Goal: Task Accomplishment & Management: Complete application form

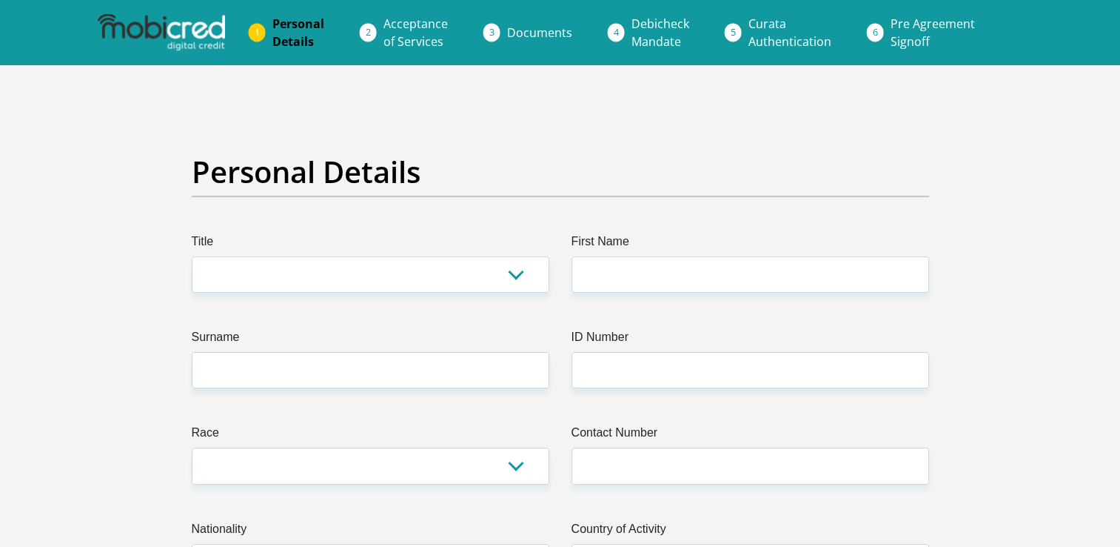
scroll to position [136, 0]
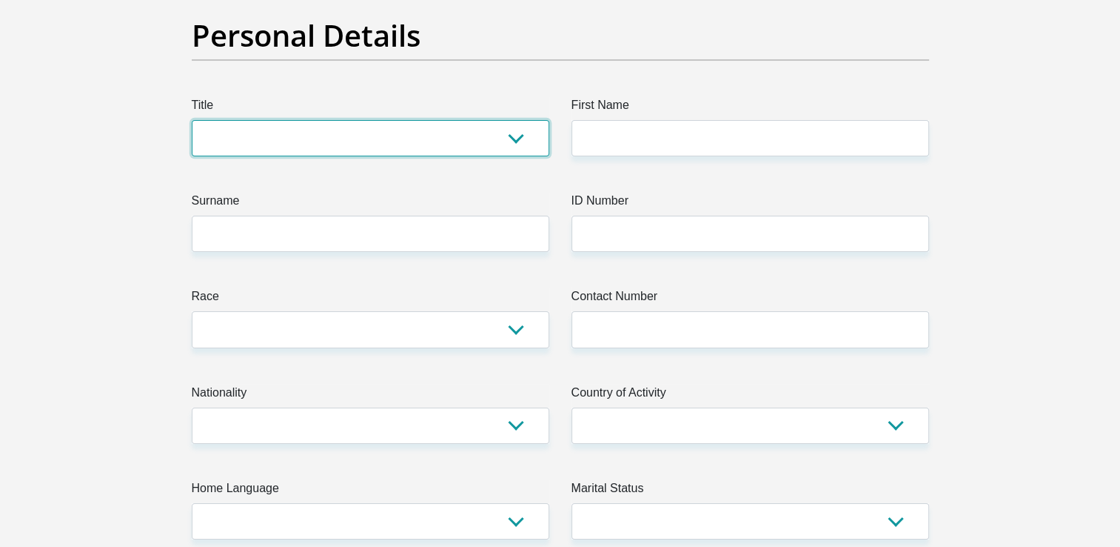
click at [501, 139] on select "Mr Ms Mrs Dr [PERSON_NAME]" at bounding box center [371, 138] width 358 height 36
select select "Mr"
click at [192, 120] on select "Mr Ms Mrs Dr [PERSON_NAME]" at bounding box center [371, 138] width 358 height 36
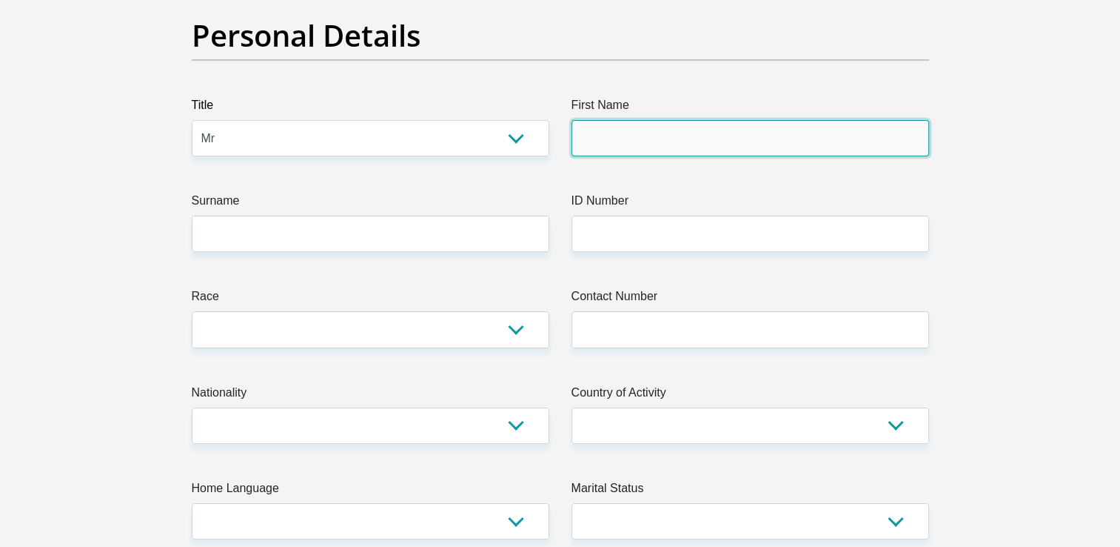
click at [594, 135] on input "First Name" at bounding box center [751, 138] width 358 height 36
type input "Given"
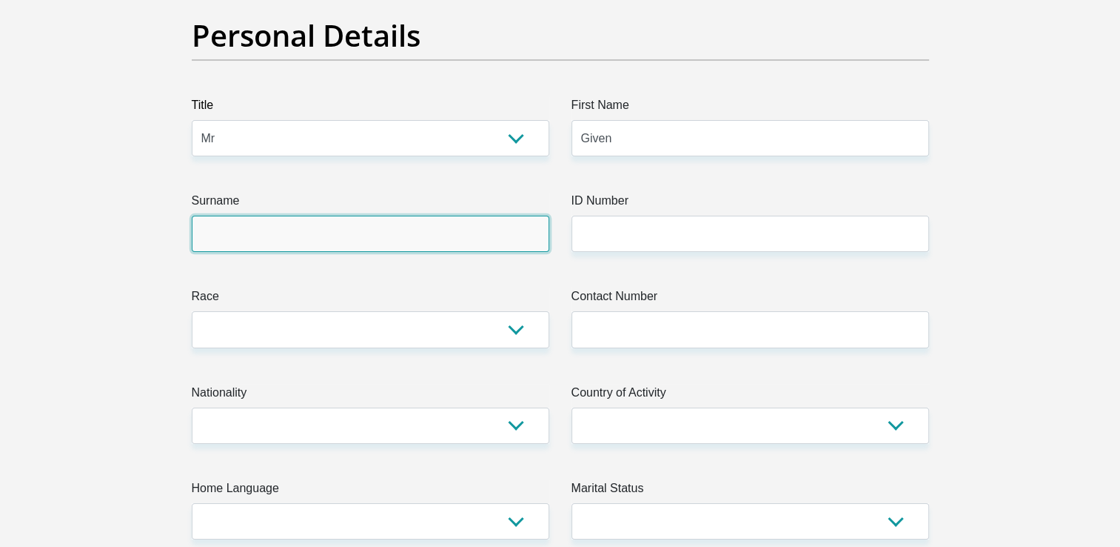
type input "Ngobeni"
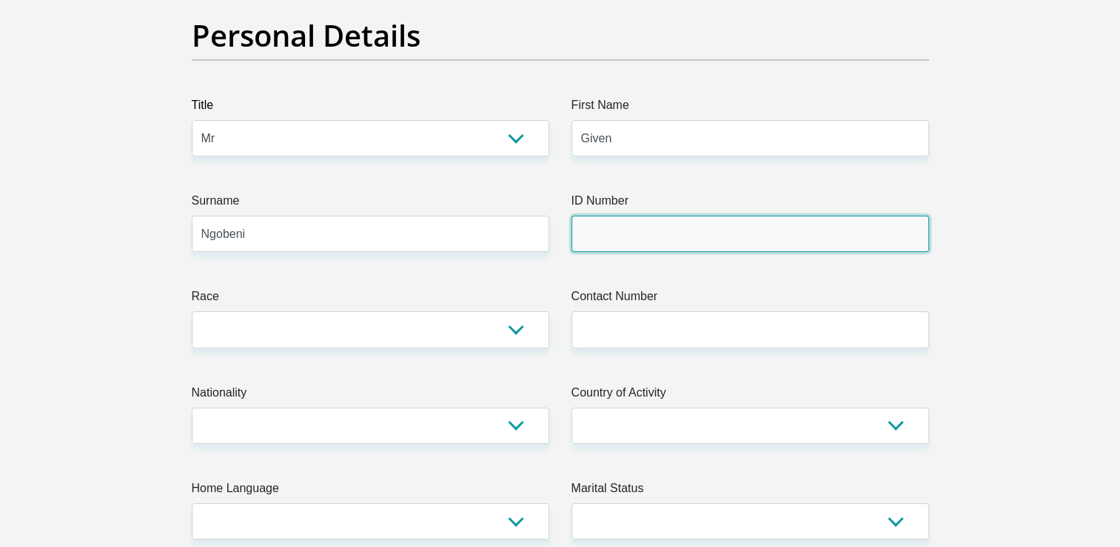
type input "Planner"
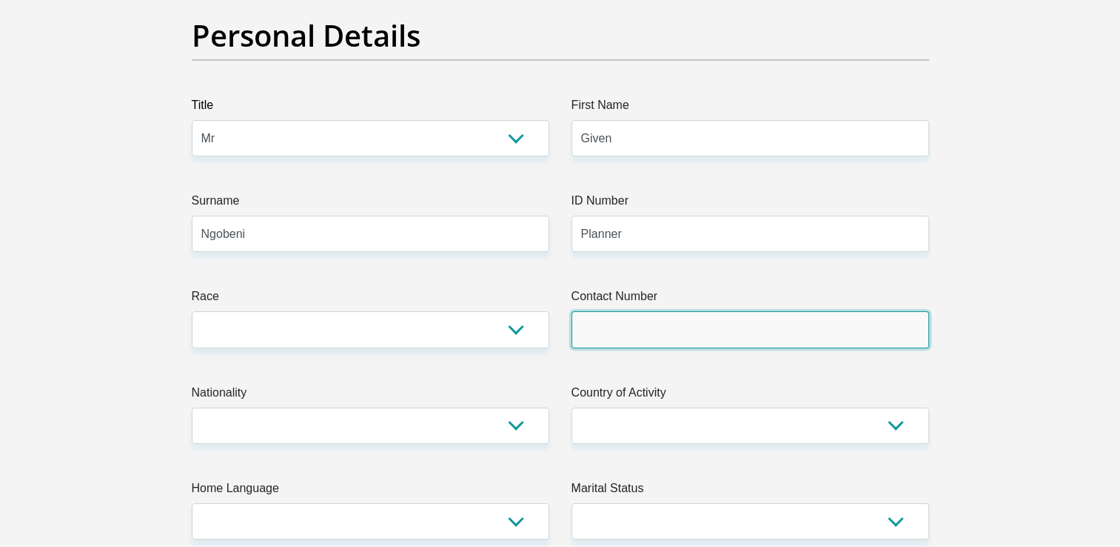
type input "0733174083"
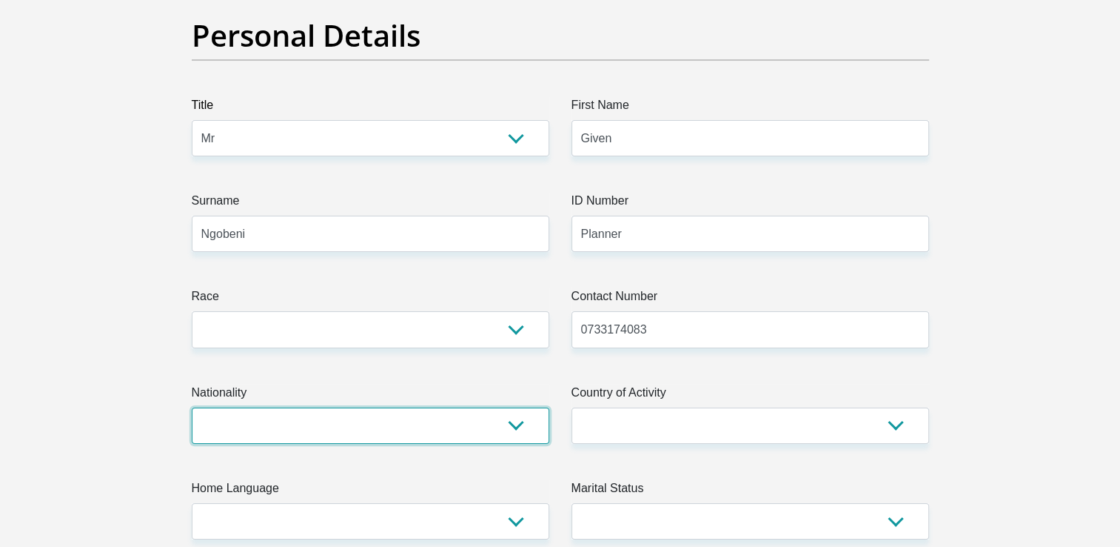
select select "ZAF"
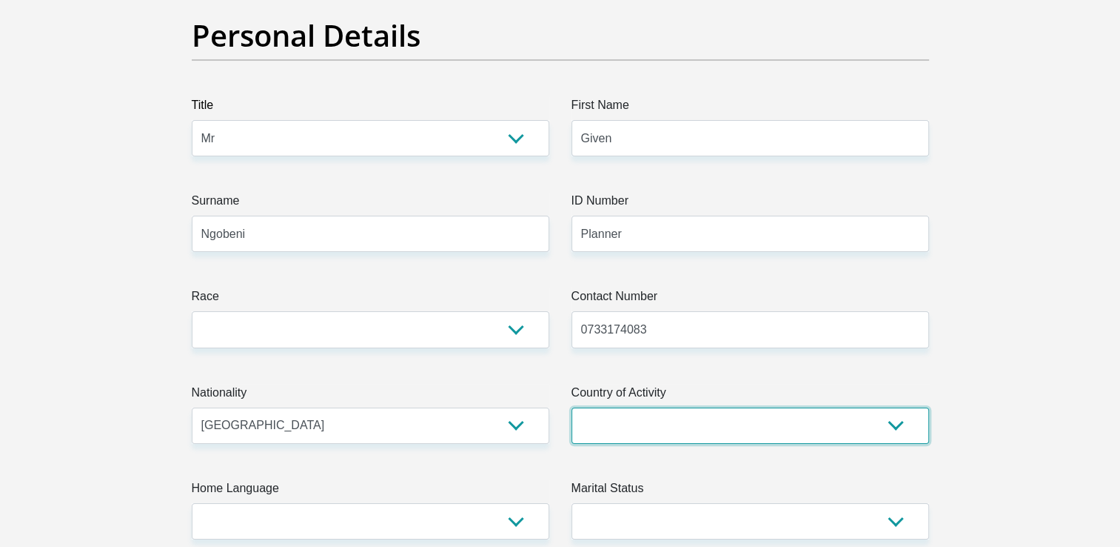
select select "ZAF"
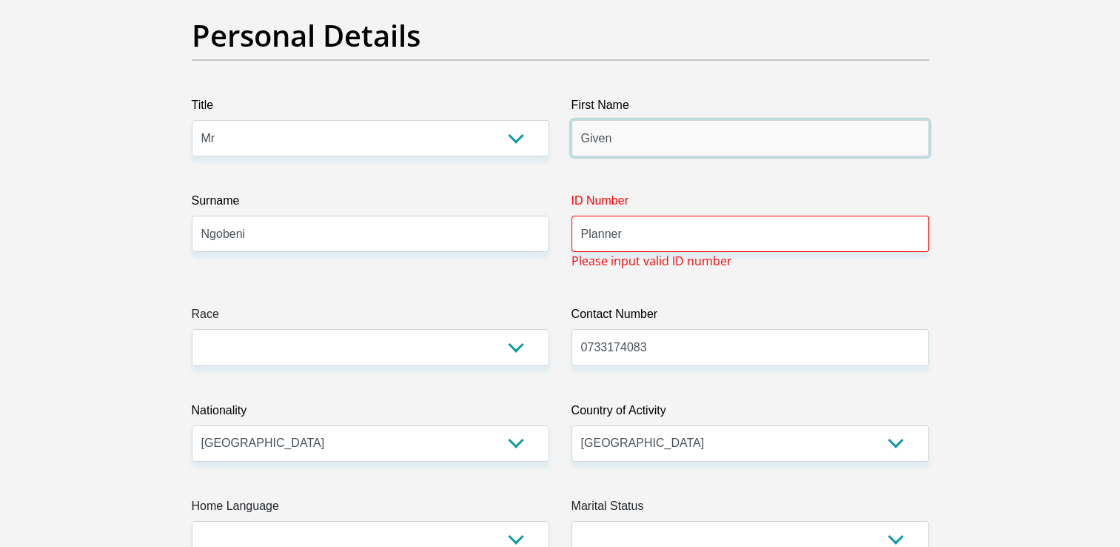
type input "Ngobeni"
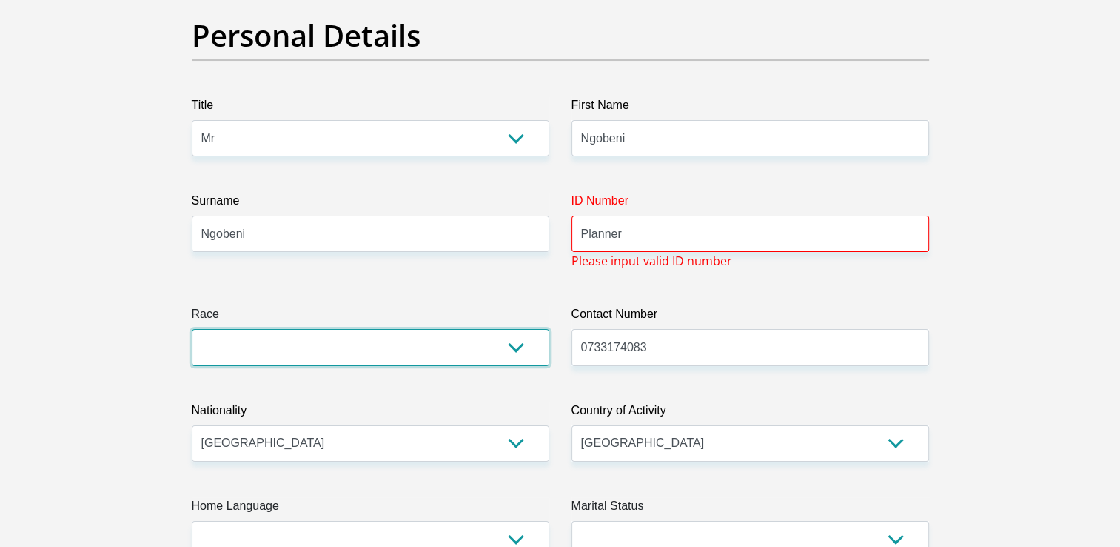
click at [381, 344] on select "Black Coloured Indian White Other" at bounding box center [371, 347] width 358 height 36
select select "1"
click at [192, 329] on select "Black Coloured Indian White Other" at bounding box center [371, 347] width 358 height 36
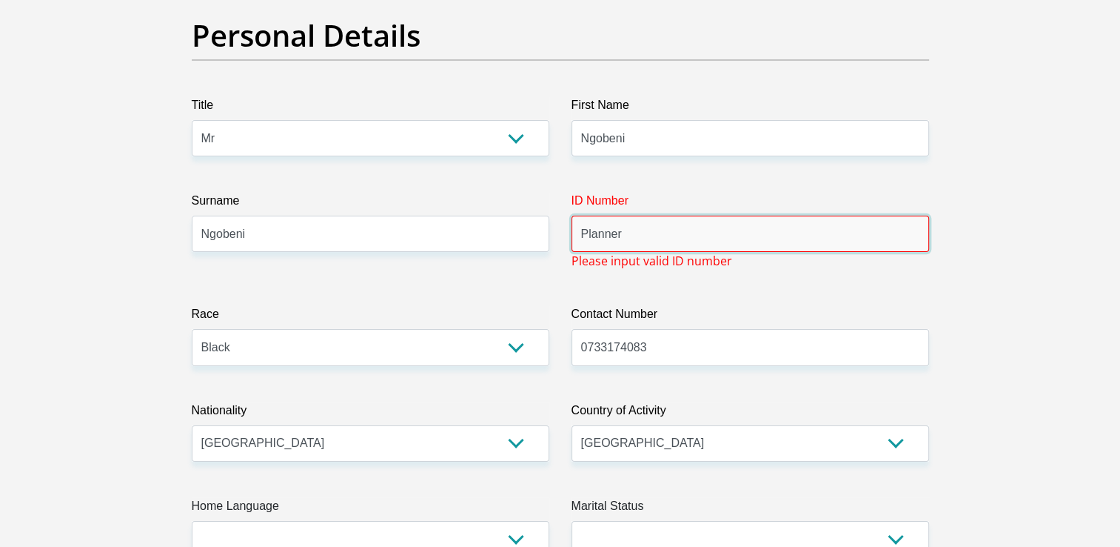
click at [673, 244] on input "Planner" at bounding box center [751, 234] width 358 height 36
drag, startPoint x: 678, startPoint y: 233, endPoint x: 540, endPoint y: 213, distance: 140.0
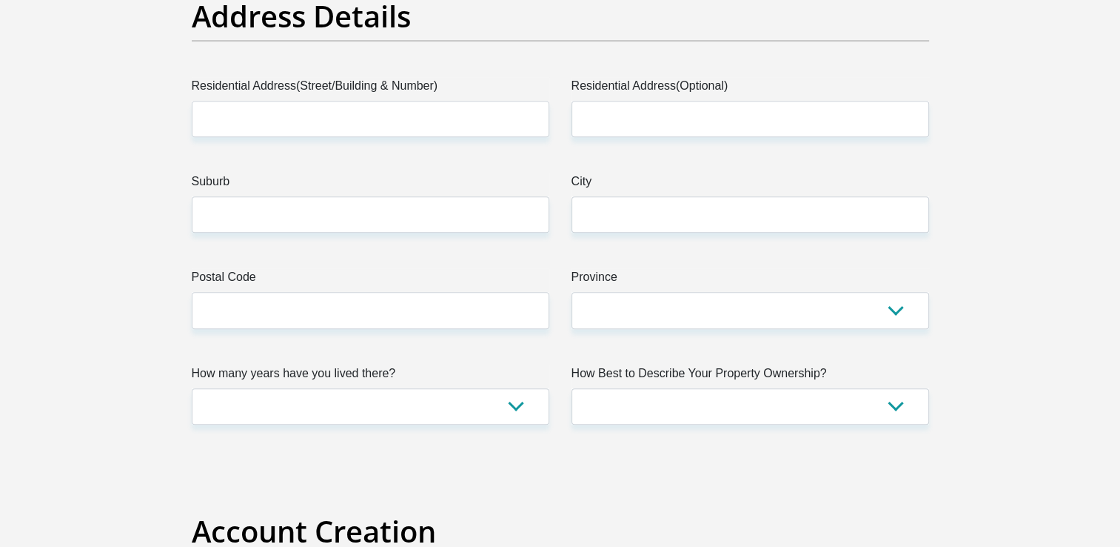
scroll to position [778, 0]
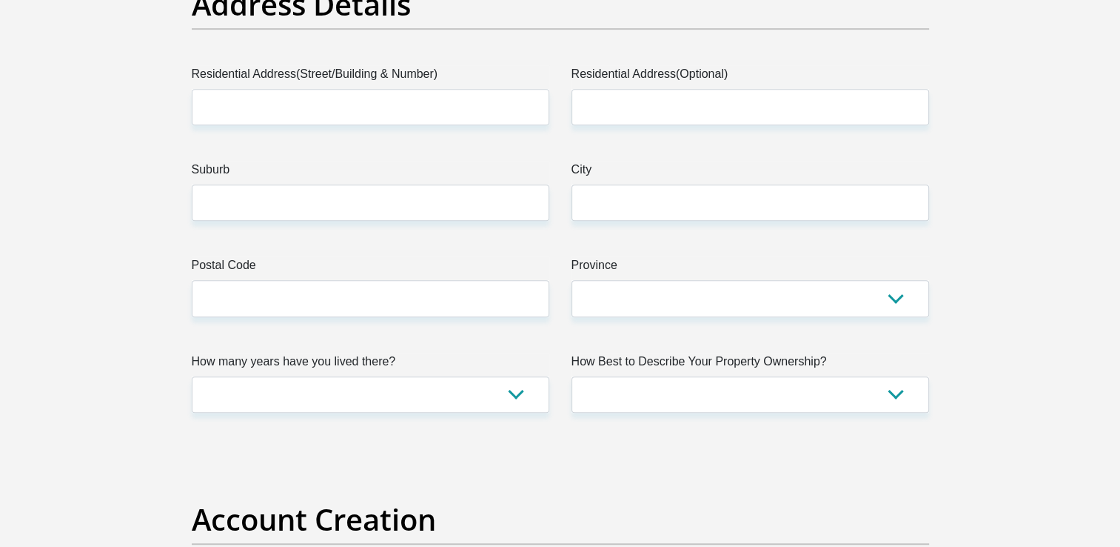
type input "9202026022080"
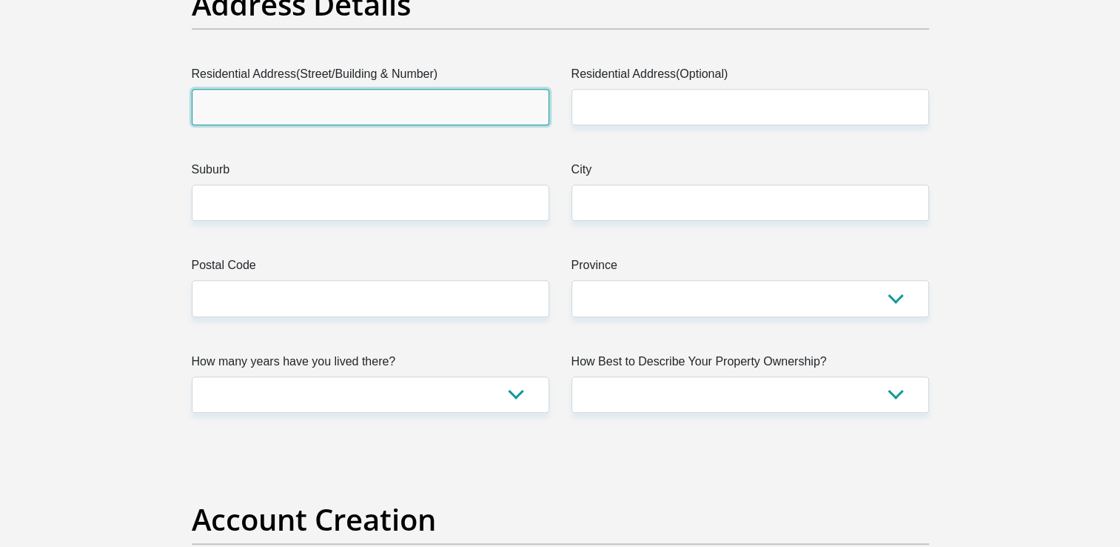
click at [344, 96] on input "Residential Address(Street/Building & Number)" at bounding box center [371, 107] width 358 height 36
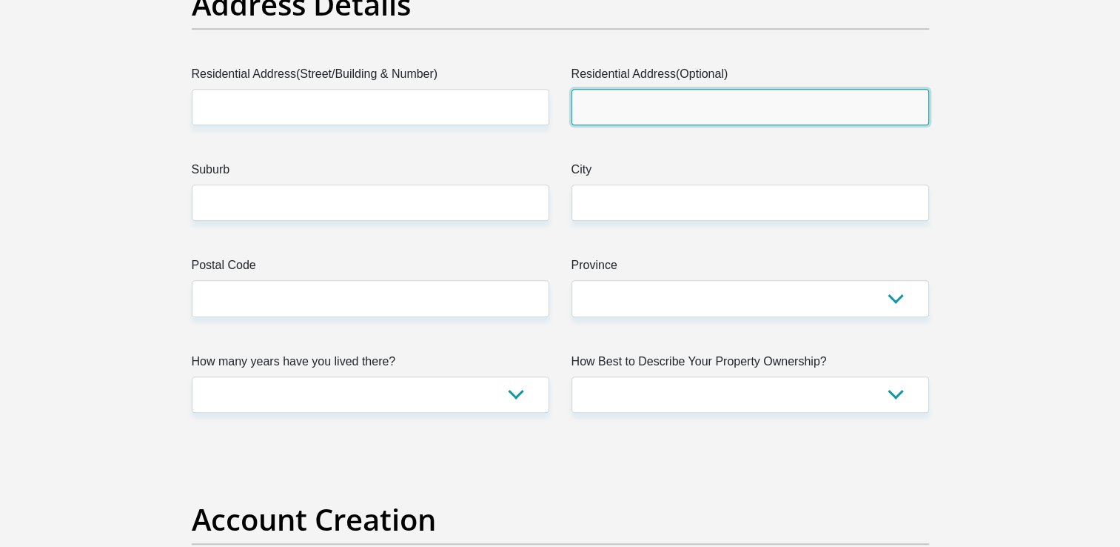
click at [611, 110] on input "Residential Address(Optional)" at bounding box center [751, 107] width 358 height 36
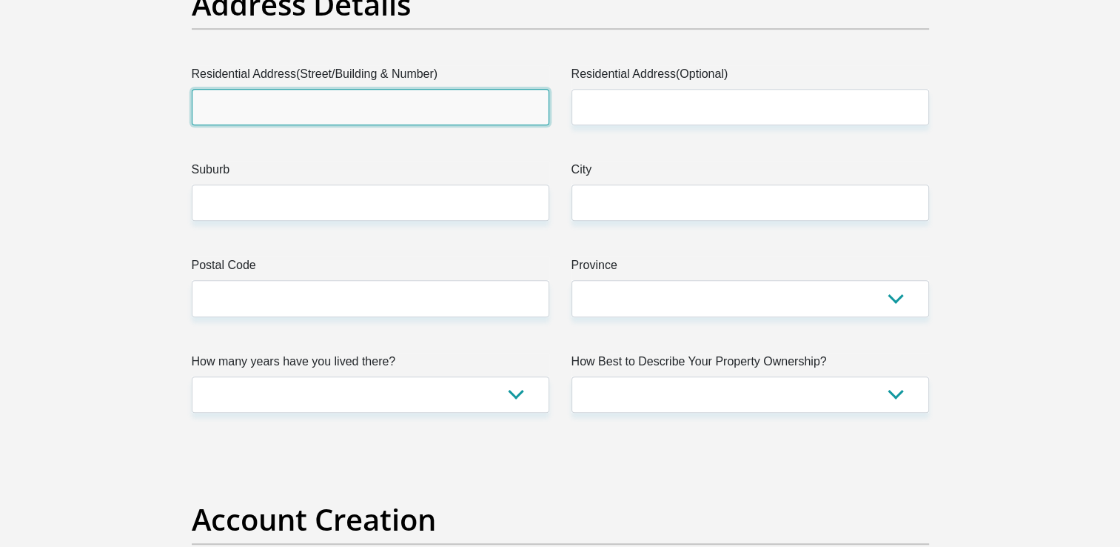
click at [296, 96] on input "Residential Address(Street/Building & Number)" at bounding box center [371, 107] width 358 height 36
type input "S2"
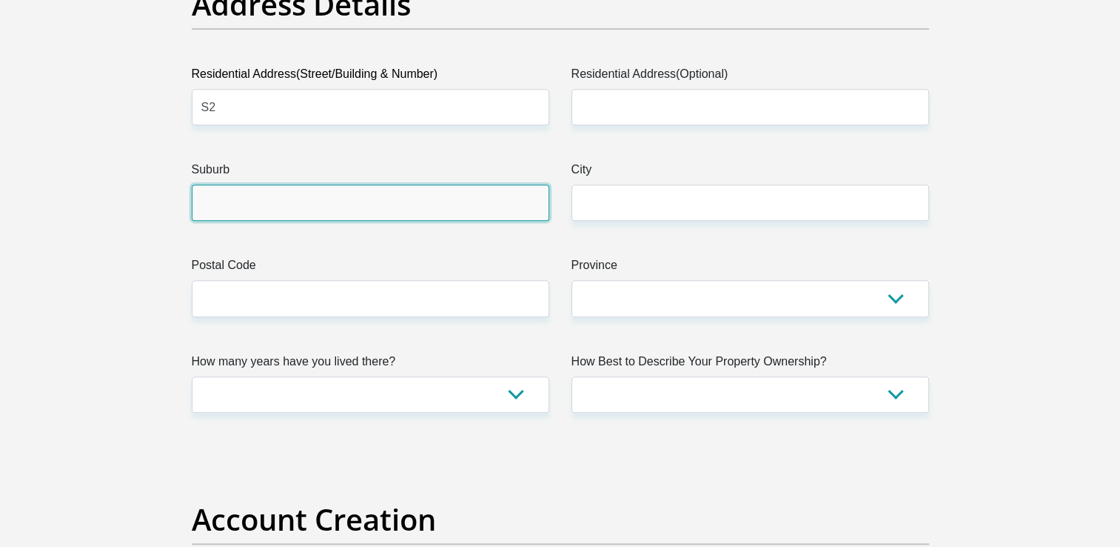
click at [254, 197] on input "Suburb" at bounding box center [371, 202] width 358 height 36
type input "De Aar"
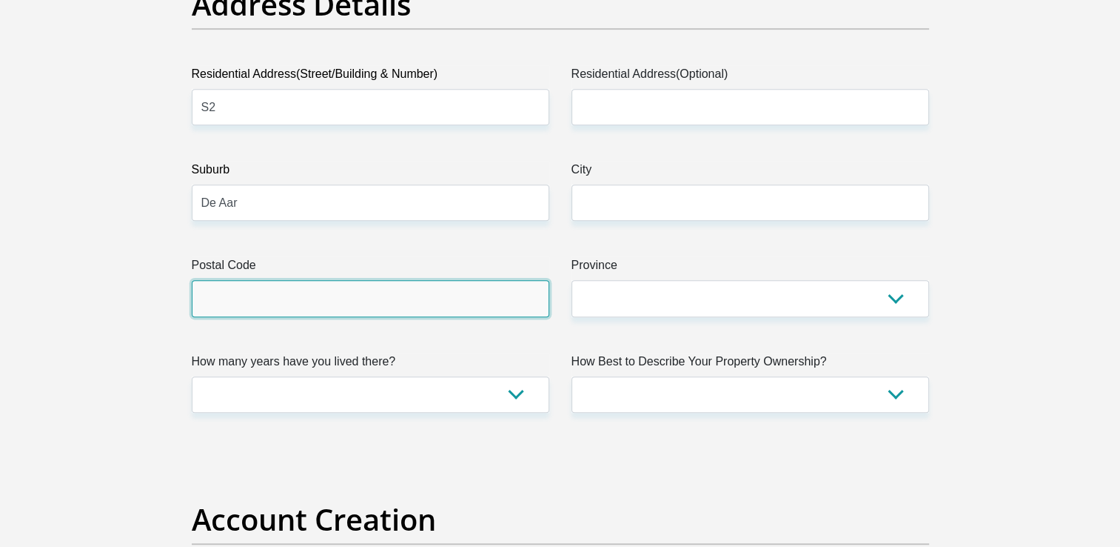
click at [224, 307] on input "Postal Code" at bounding box center [371, 298] width 358 height 36
type input "700"
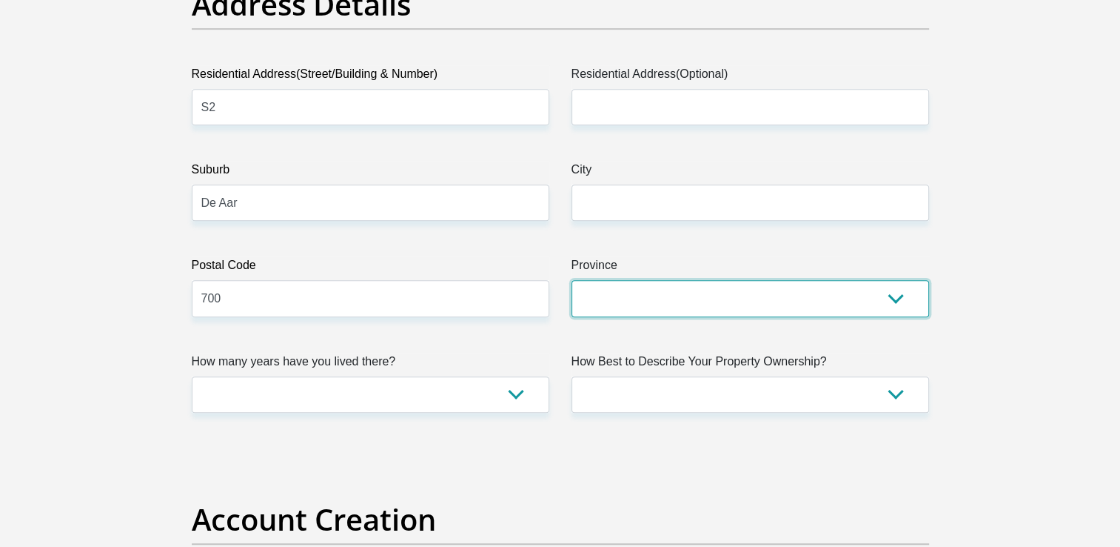
click at [601, 293] on select "Eastern Cape Free State [GEOGRAPHIC_DATA] [GEOGRAPHIC_DATA][DATE] [GEOGRAPHIC_D…" at bounding box center [751, 298] width 358 height 36
select select "[GEOGRAPHIC_DATA]"
click at [572, 280] on select "Eastern Cape Free State [GEOGRAPHIC_DATA] [GEOGRAPHIC_DATA][DATE] [GEOGRAPHIC_D…" at bounding box center [751, 298] width 358 height 36
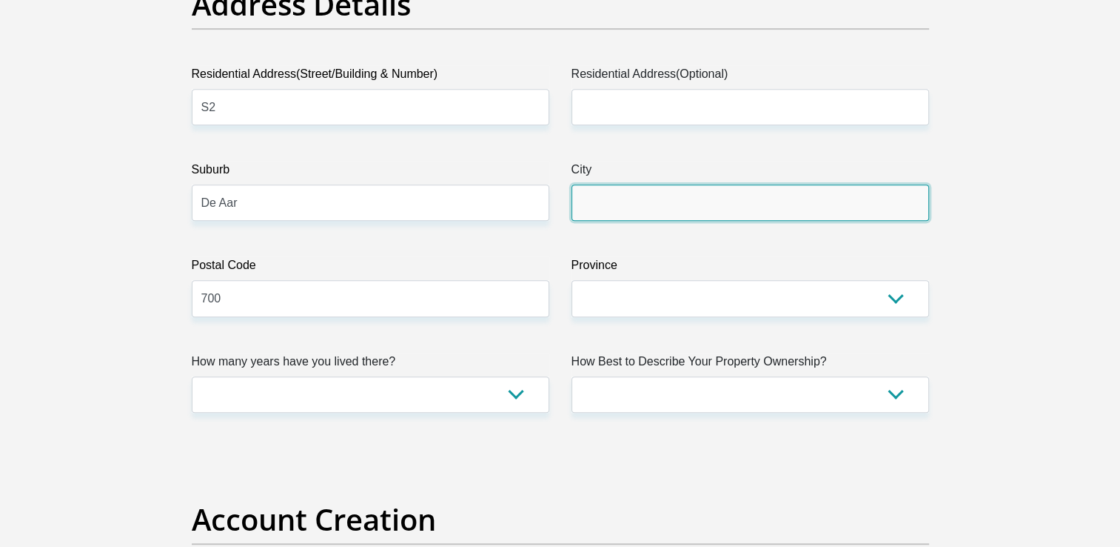
click at [595, 214] on input "City" at bounding box center [751, 202] width 358 height 36
type input "De Aar"
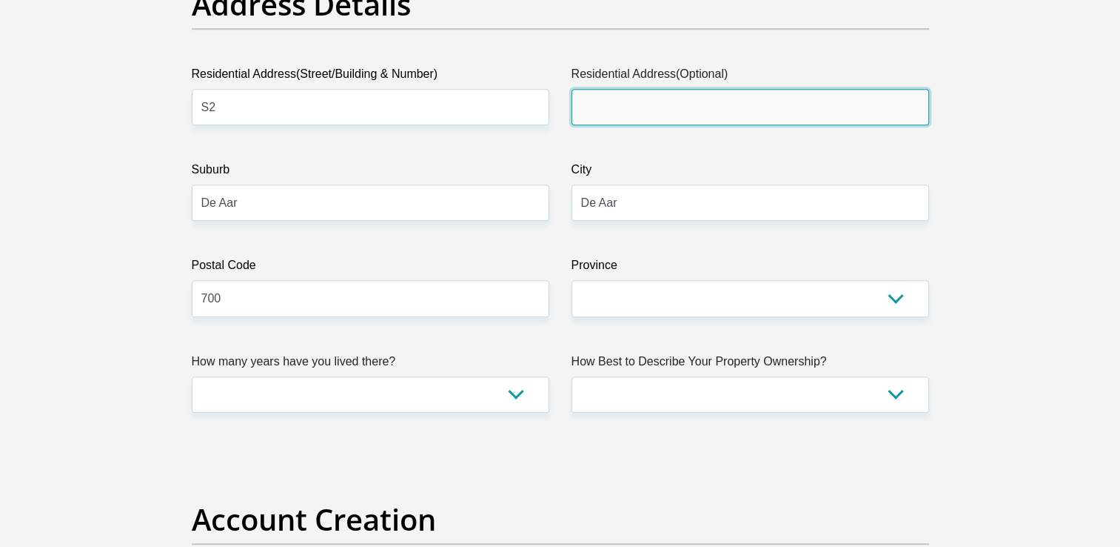
click at [604, 97] on input "Residential Address(Optional)" at bounding box center [751, 107] width 358 height 36
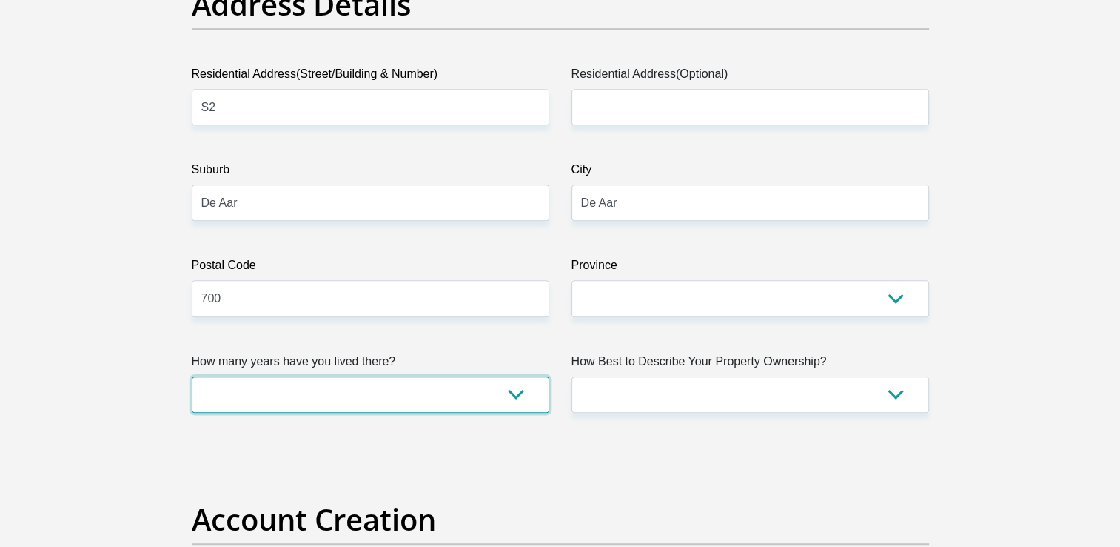
click at [344, 390] on select "less than 1 year 1-3 years 3-5 years 5+ years" at bounding box center [371, 394] width 358 height 36
select select "0"
click at [192, 376] on select "less than 1 year 1-3 years 3-5 years 5+ years" at bounding box center [371, 394] width 358 height 36
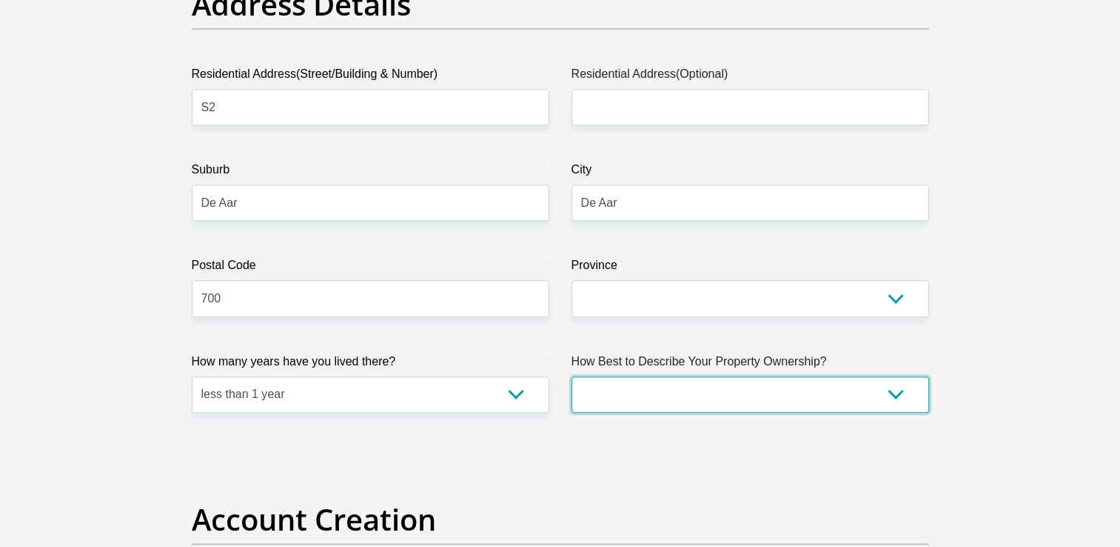
click at [584, 387] on select "Owned Rented Family Owned Company Dwelling" at bounding box center [751, 394] width 358 height 36
select select "Company Dwelling"
click at [572, 376] on select "Owned Rented Family Owned Company Dwelling" at bounding box center [751, 394] width 358 height 36
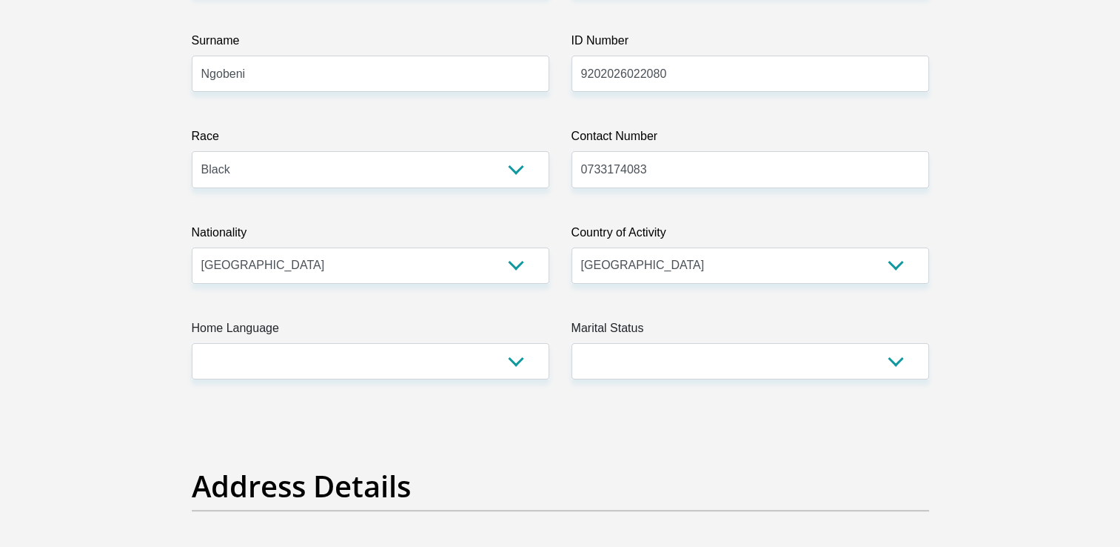
scroll to position [290, 0]
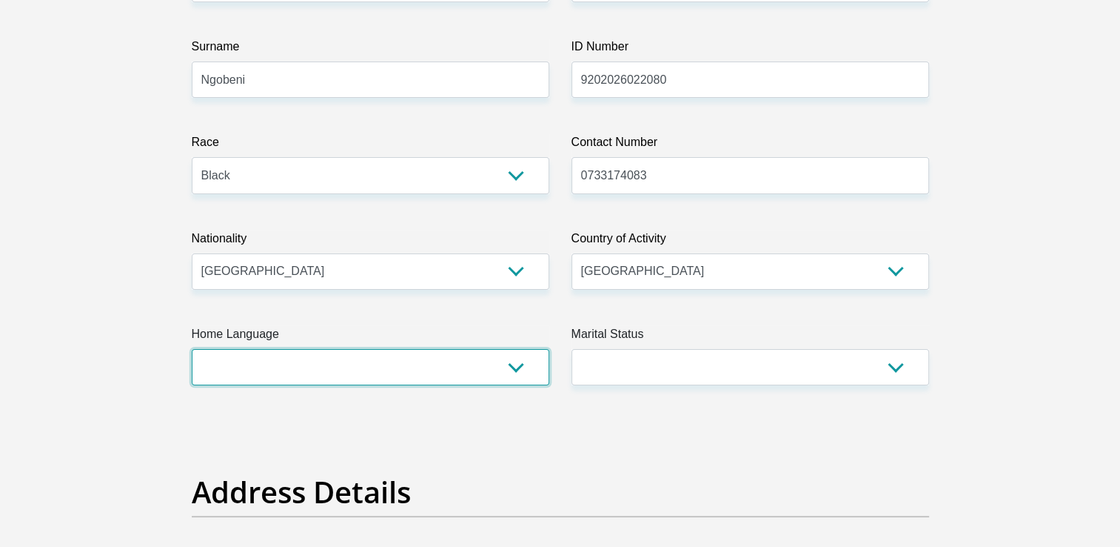
click at [436, 376] on select "Afrikaans English Sepedi South Ndebele Southern Sotho Swati Tsonga Tswana Venda…" at bounding box center [371, 367] width 358 height 36
select select "tso"
click at [192, 349] on select "Afrikaans English Sepedi South Ndebele Southern Sotho Swati Tsonga Tswana Venda…" at bounding box center [371, 367] width 358 height 36
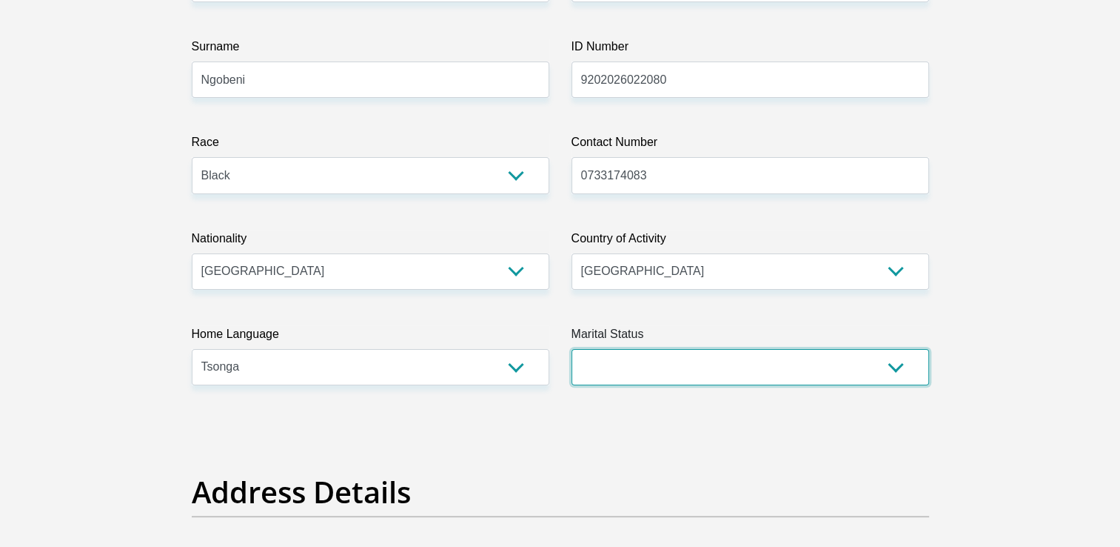
click at [661, 367] on select "Married ANC Single Divorced Widowed Married COP or Customary Law" at bounding box center [751, 367] width 358 height 36
select select "2"
click at [572, 349] on select "Married ANC Single Divorced Widowed Married COP or Customary Law" at bounding box center [751, 367] width 358 height 36
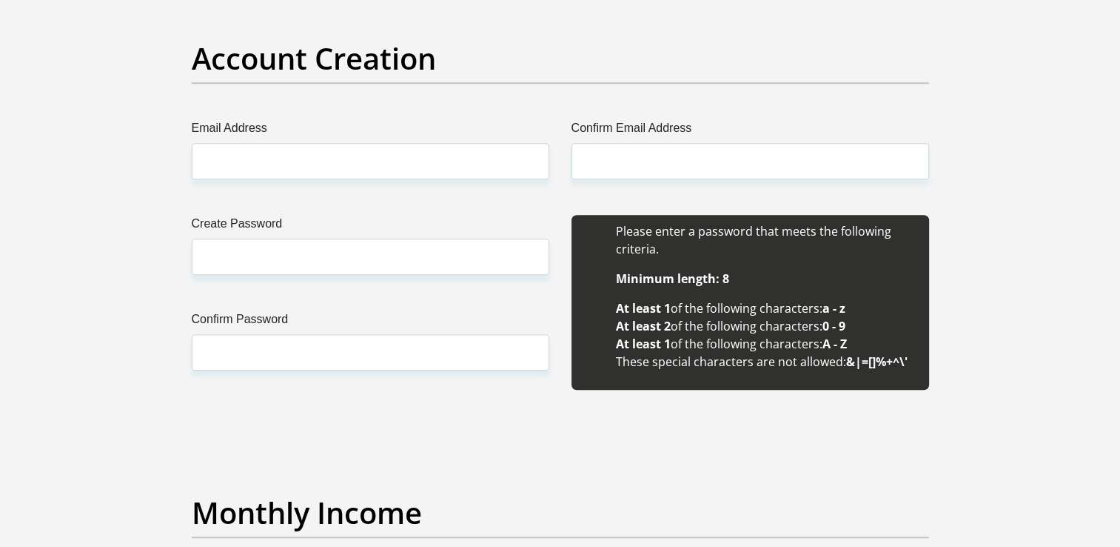
scroll to position [1263, 0]
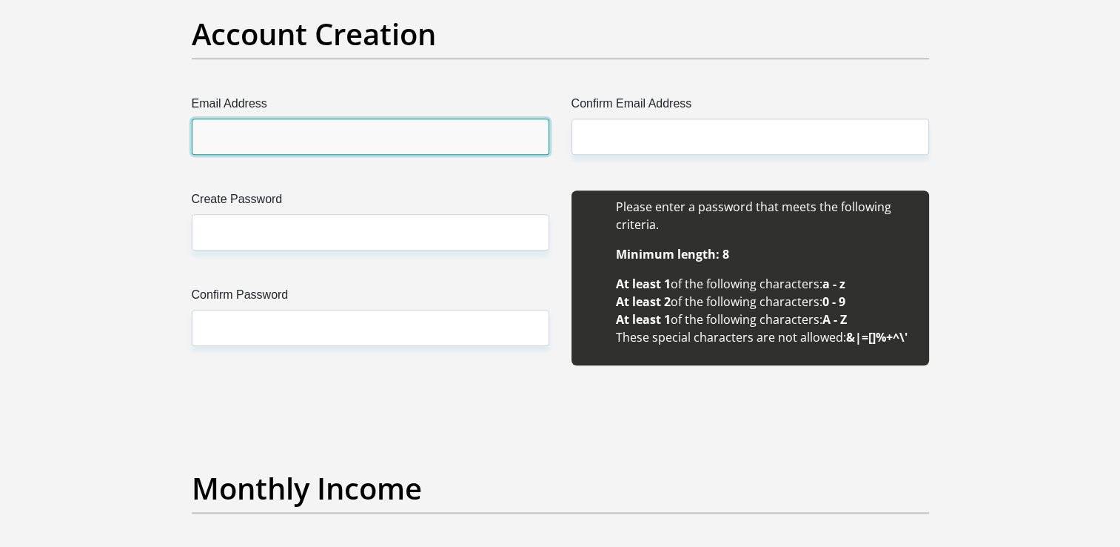
click at [258, 141] on input "Email Address" at bounding box center [371, 136] width 358 height 36
type input "[EMAIL_ADDRESS][DOMAIN_NAME]"
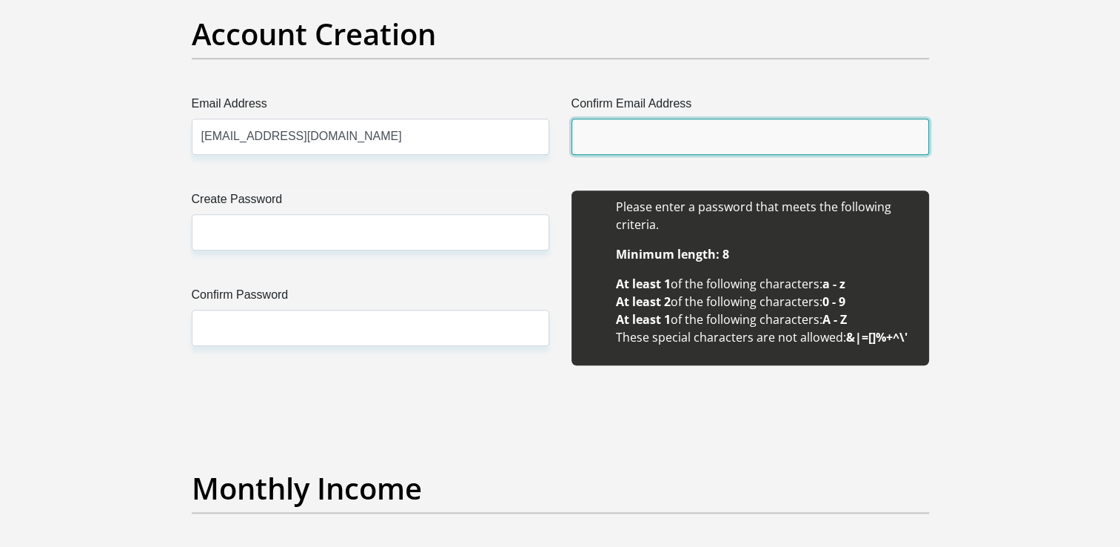
type input "[EMAIL_ADDRESS][DOMAIN_NAME]"
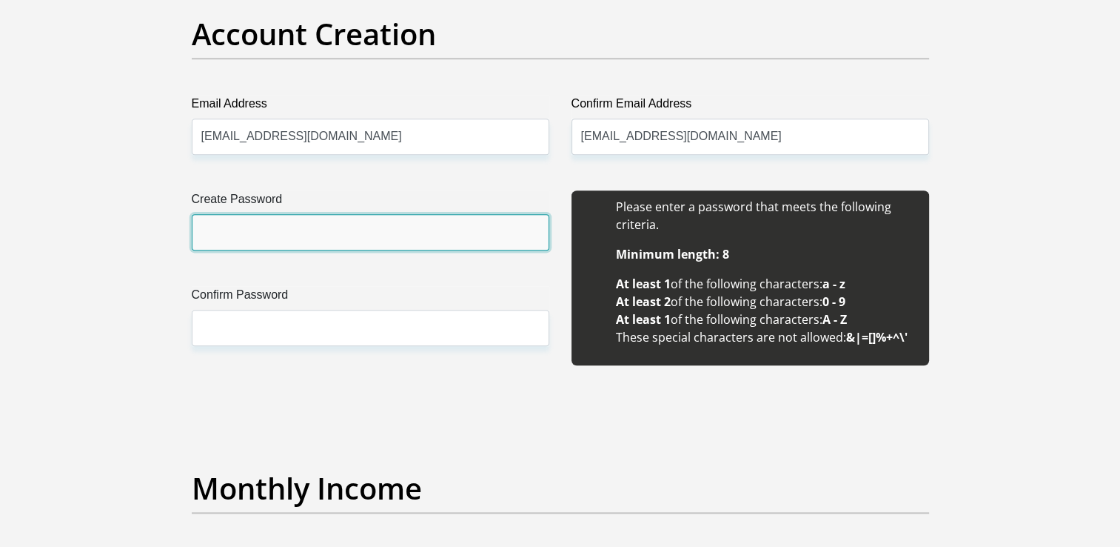
click at [233, 230] on input "Create Password" at bounding box center [371, 232] width 358 height 36
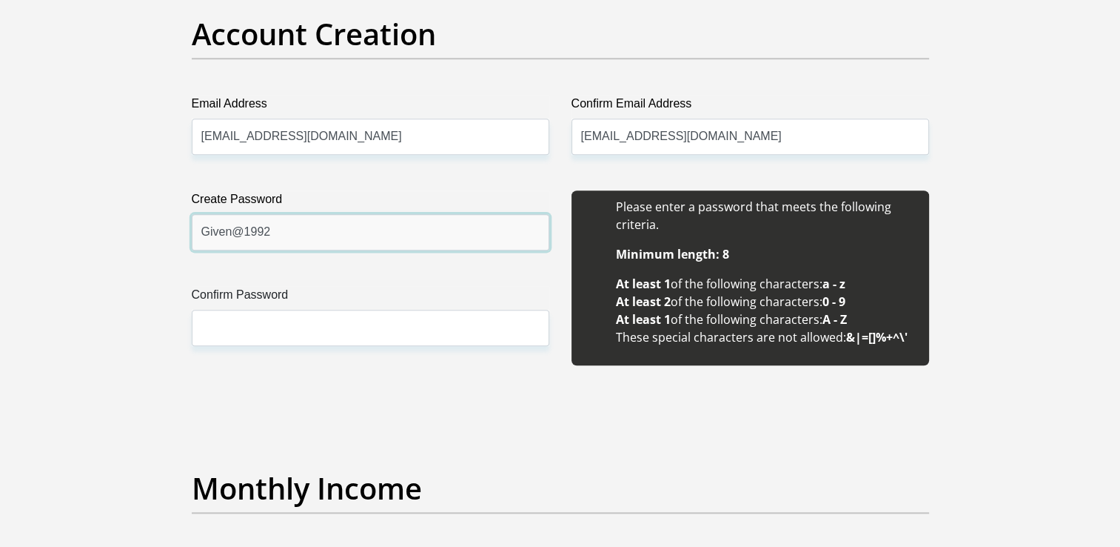
type input "Given@1992"
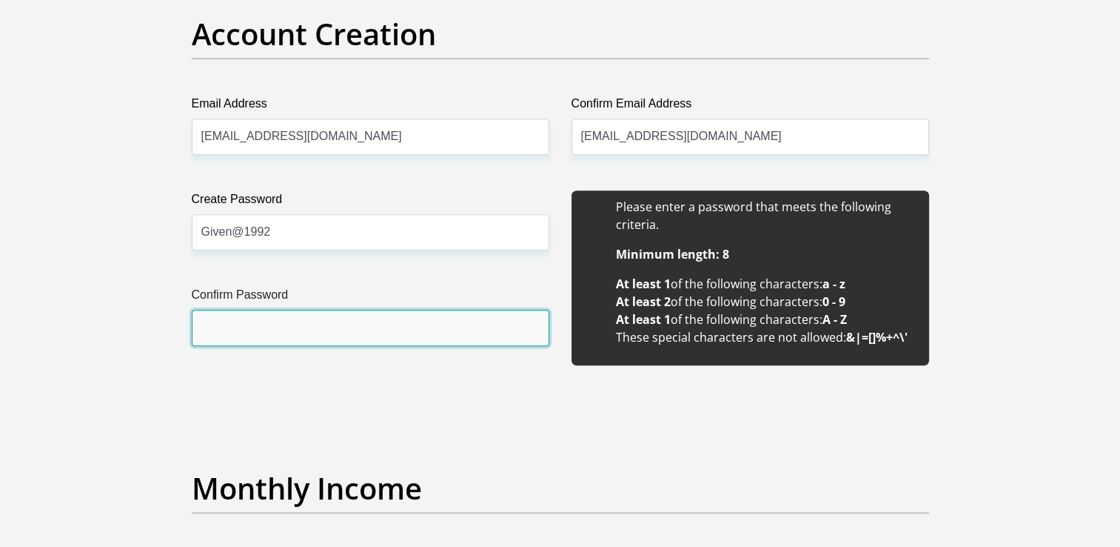
click at [230, 336] on input "Confirm Password" at bounding box center [371, 328] width 358 height 36
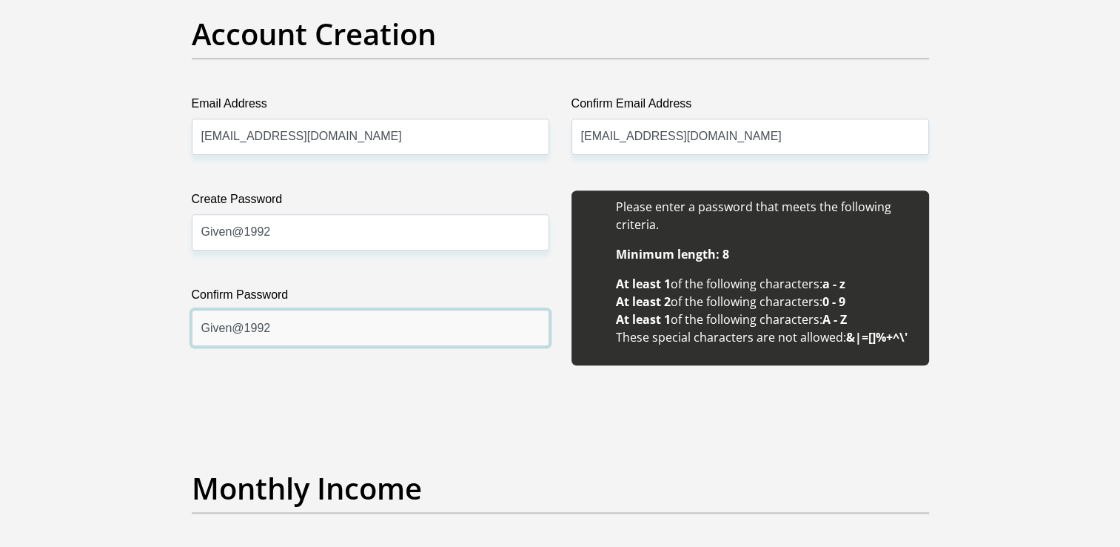
type input "Given@1992"
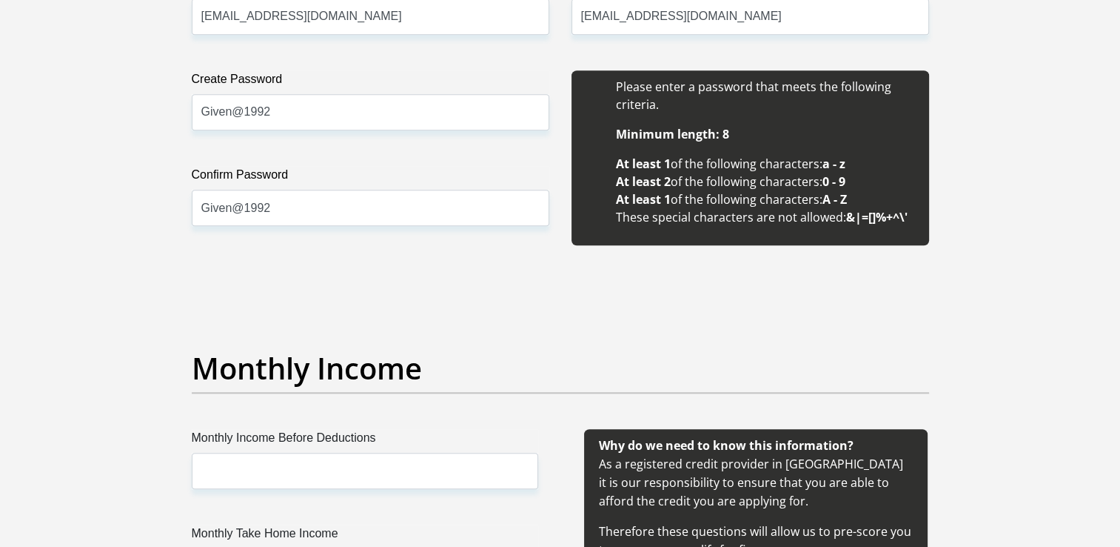
scroll to position [0, 0]
